Goal: Information Seeking & Learning: Learn about a topic

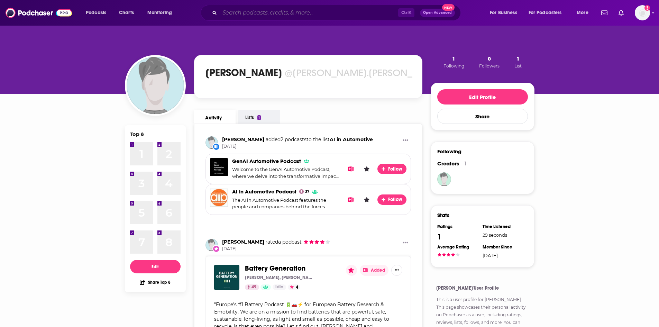
click at [234, 15] on input "Search podcasts, credits, & more..." at bounding box center [309, 12] width 178 height 11
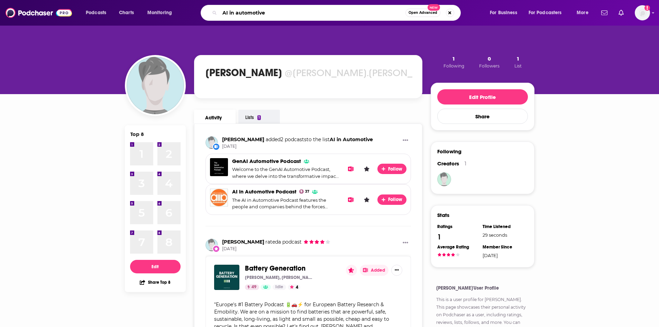
type input "AI in automotive"
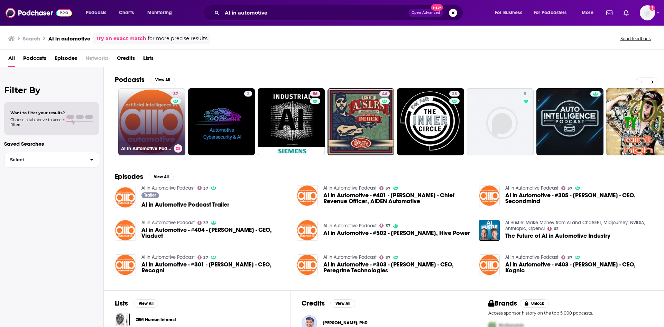
click at [147, 113] on link "37 AI in Automotive Podcast" at bounding box center [151, 121] width 67 height 67
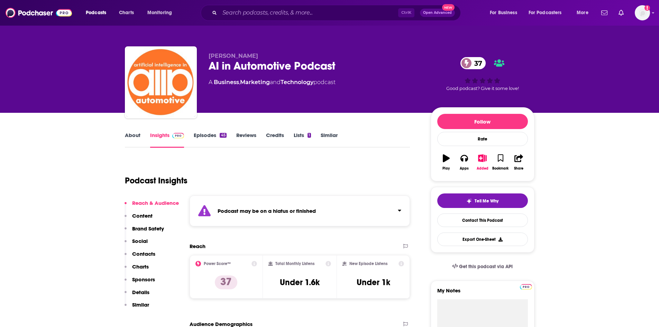
click at [213, 133] on link "Episodes 45" at bounding box center [210, 140] width 32 height 16
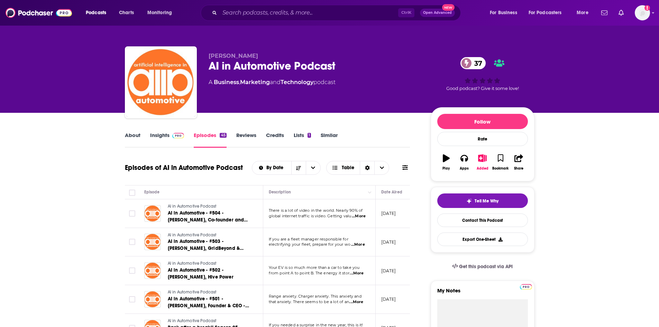
click at [360, 218] on span "...More" at bounding box center [359, 216] width 14 height 6
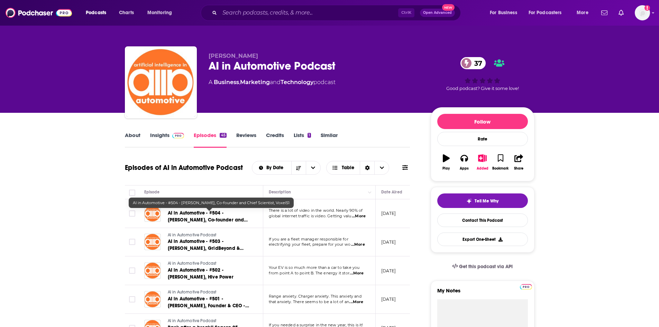
click at [195, 211] on span "AI in Automotive - #504 - [PERSON_NAME], Co-founder and Chief Scientist, Voxel51" at bounding box center [208, 220] width 80 height 20
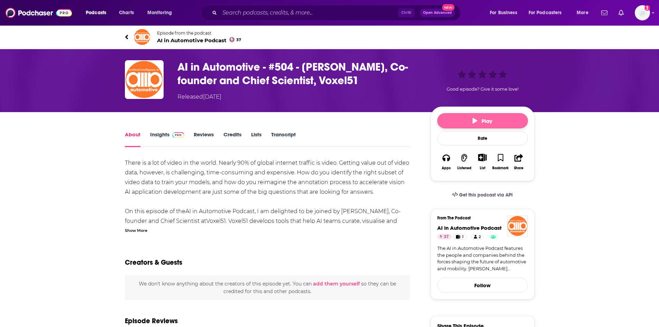
click at [495, 119] on button "Play" at bounding box center [482, 120] width 91 height 15
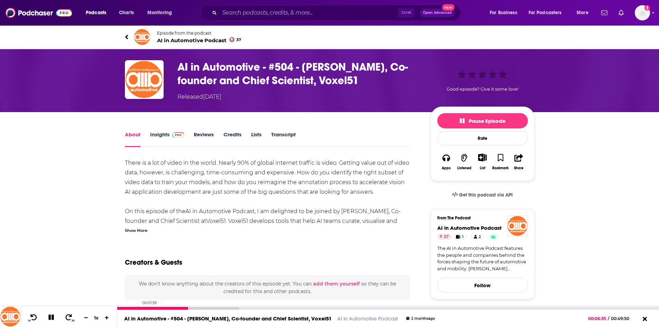
click at [135, 309] on div at bounding box center [153, 308] width 72 height 3
click at [217, 309] on div at bounding box center [178, 308] width 122 height 3
click at [263, 309] on div "00:13:26" at bounding box center [387, 308] width 541 height 3
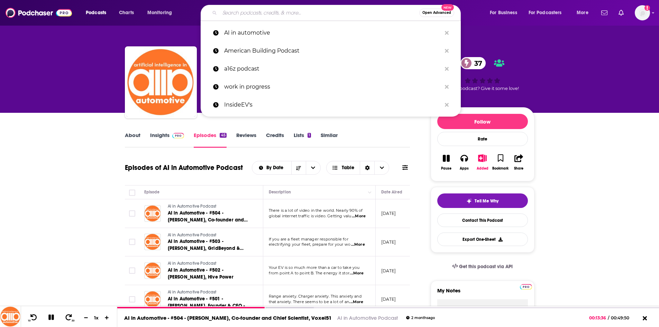
click at [238, 12] on input "Search podcasts, credits, & more..." at bounding box center [319, 12] width 199 height 11
click at [234, 32] on p "AI in automotive" at bounding box center [332, 33] width 217 height 18
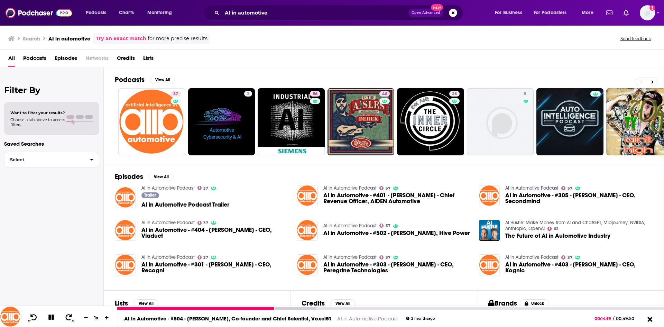
click at [650, 317] on icon at bounding box center [649, 318] width 9 height 7
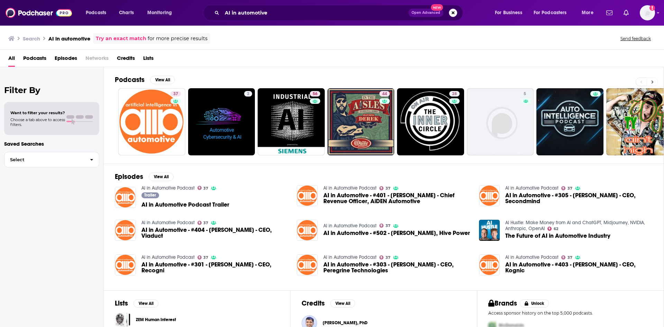
click at [654, 84] on button at bounding box center [651, 81] width 11 height 9
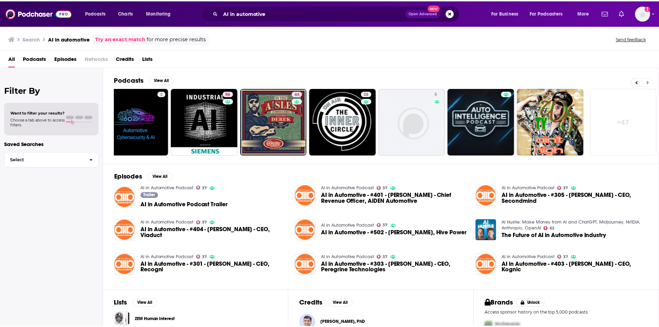
scroll to position [0, 86]
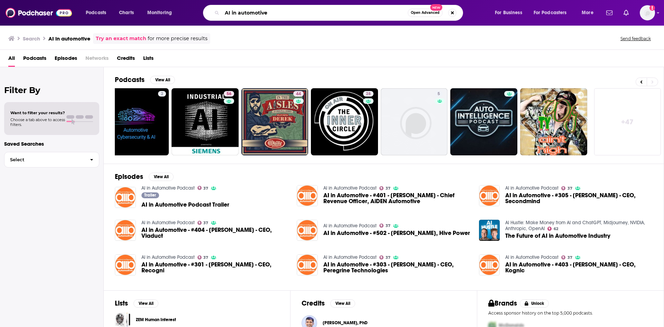
click at [283, 7] on input "AI in automotive" at bounding box center [315, 12] width 186 height 11
drag, startPoint x: 257, startPoint y: 15, endPoint x: 194, endPoint y: 20, distance: 63.8
click at [194, 20] on div "AI in automotive Open Advanced New" at bounding box center [340, 13] width 296 height 16
type input "AI and video"
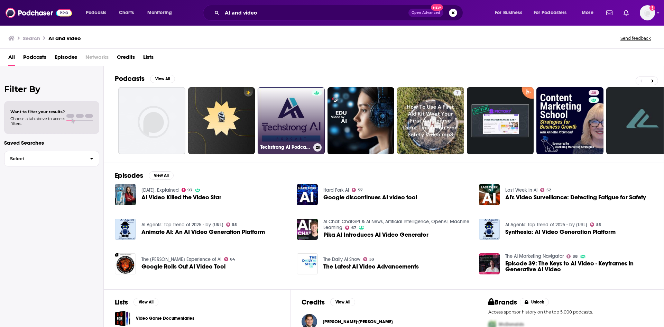
click at [293, 109] on link "Techstrong AI Podcast - Video" at bounding box center [291, 120] width 67 height 67
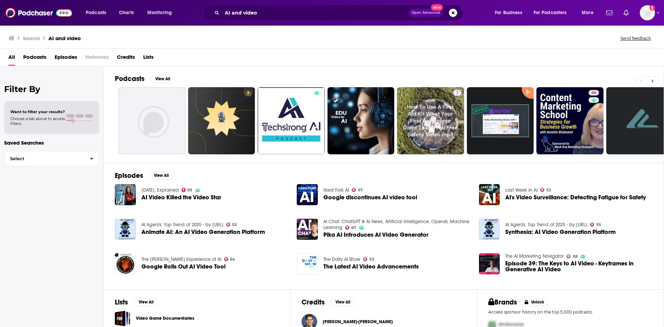
click at [651, 80] on icon at bounding box center [652, 80] width 2 height 3
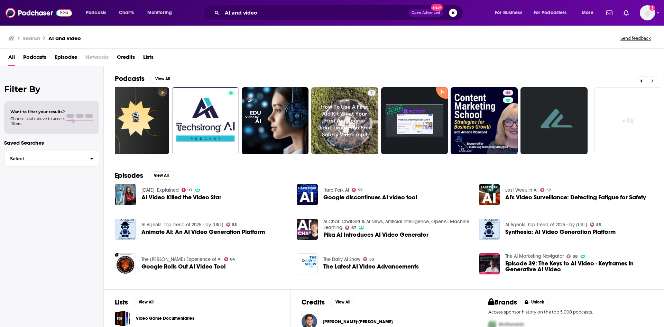
scroll to position [0, 86]
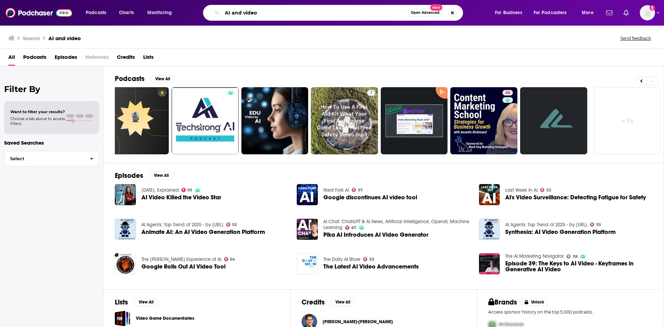
click at [242, 11] on input "AI and video" at bounding box center [315, 12] width 186 height 11
type input "AI video"
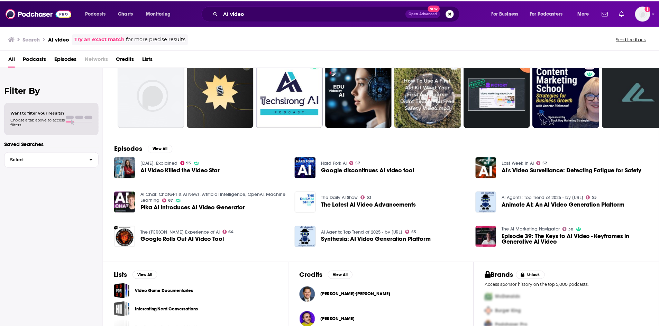
scroll to position [64, 0]
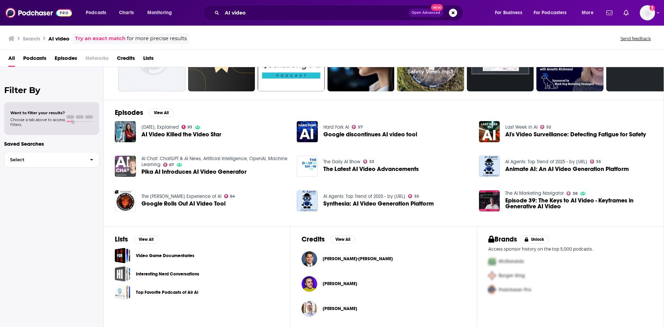
click at [127, 162] on img "Pika AI Introduces AI Video Generator" at bounding box center [125, 166] width 21 height 21
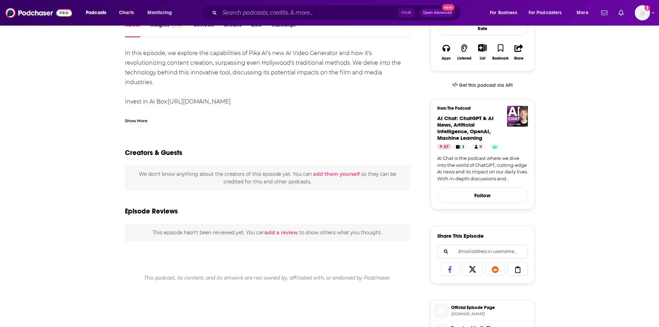
scroll to position [35, 0]
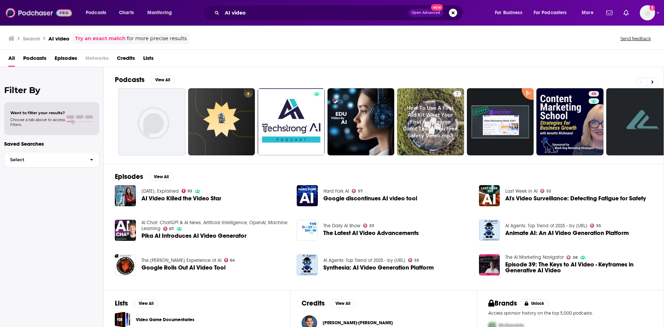
click at [41, 14] on img at bounding box center [39, 12] width 66 height 13
